Goal: Transaction & Acquisition: Book appointment/travel/reservation

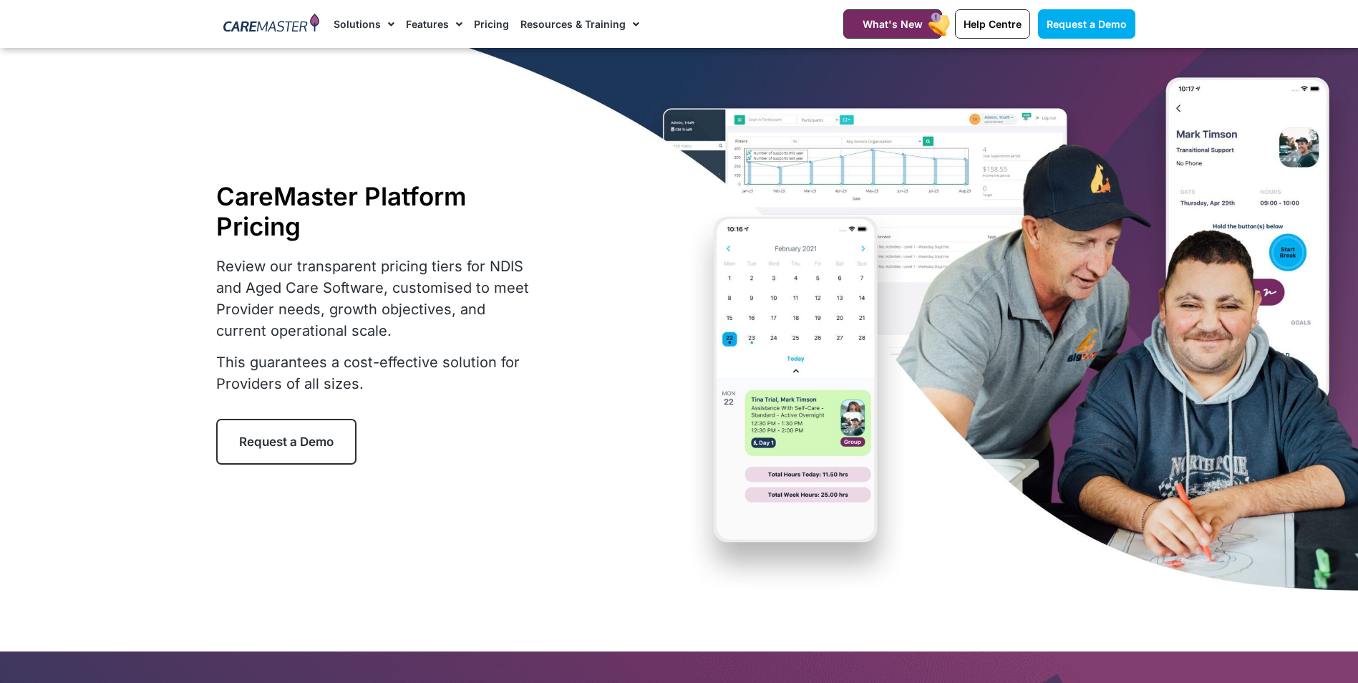
select select "***"
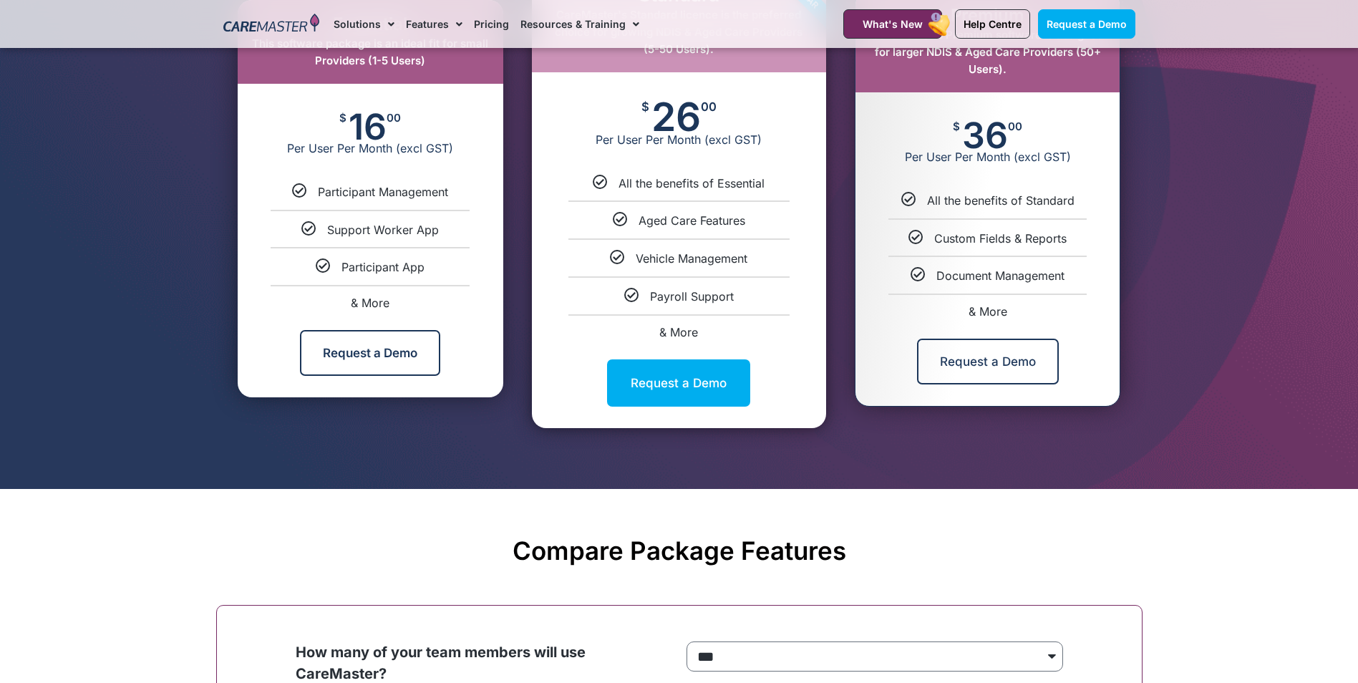
scroll to position [794, 0]
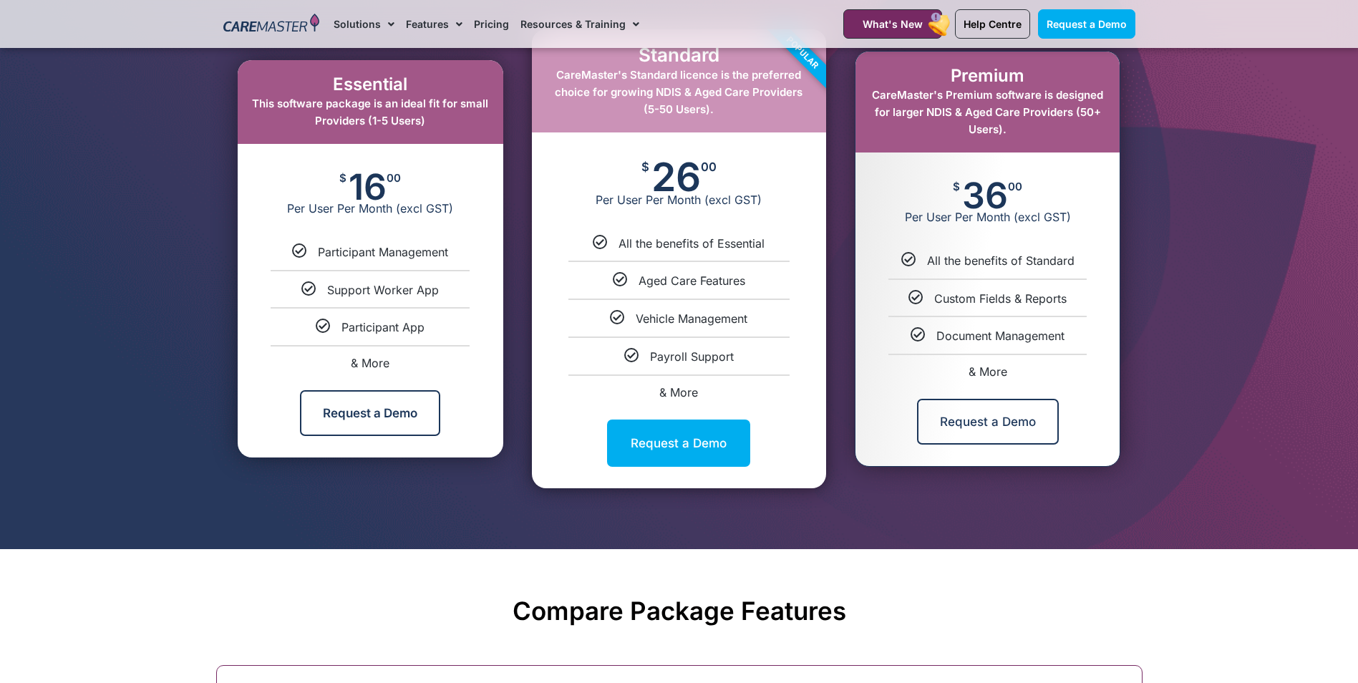
click at [372, 358] on link "& More" at bounding box center [370, 363] width 39 height 14
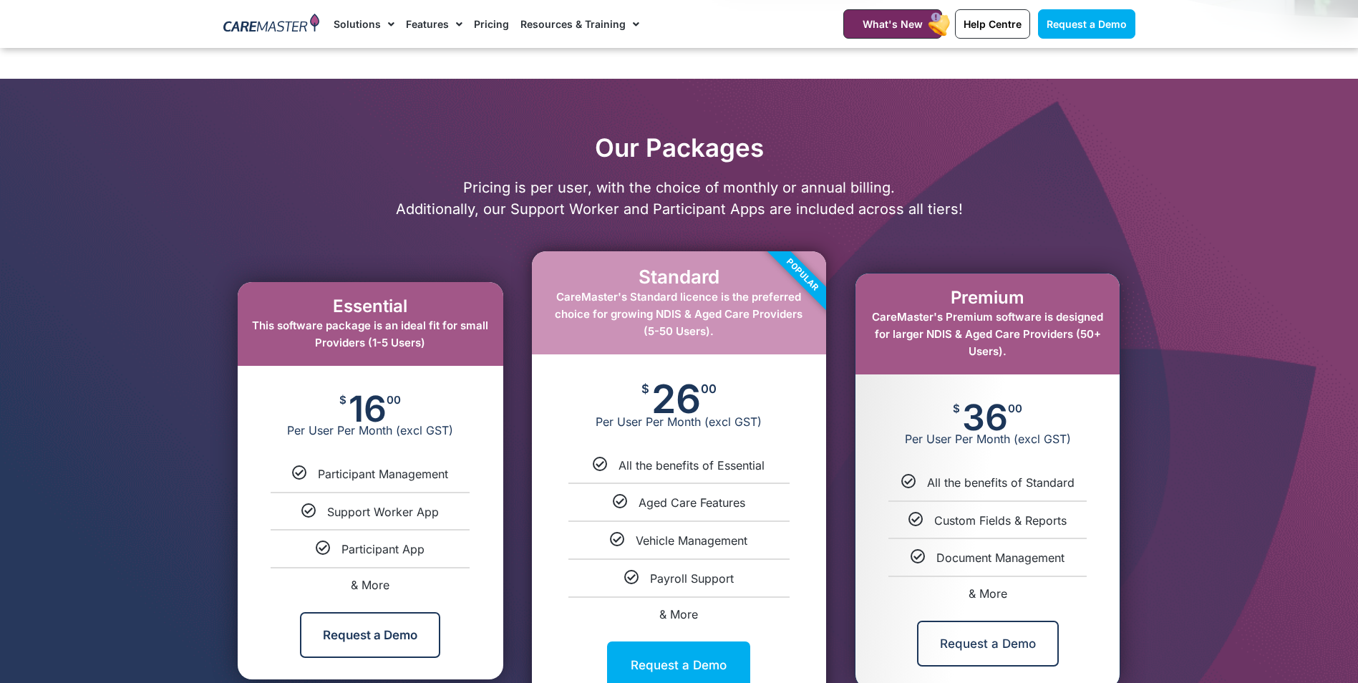
scroll to position [644, 0]
